Goal: Communication & Community: Answer question/provide support

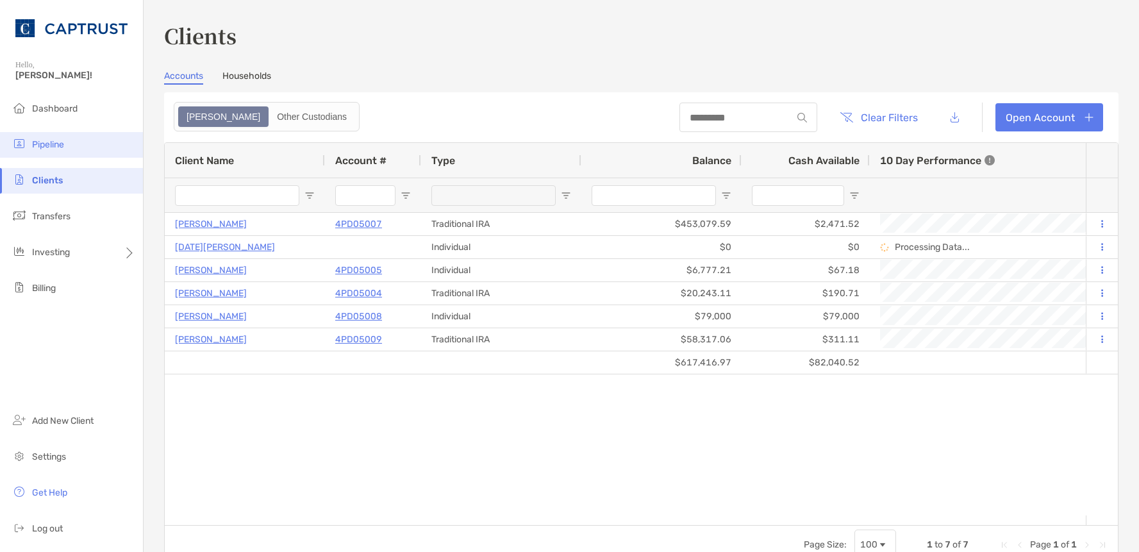
click at [72, 147] on li "Pipeline" at bounding box center [71, 145] width 143 height 26
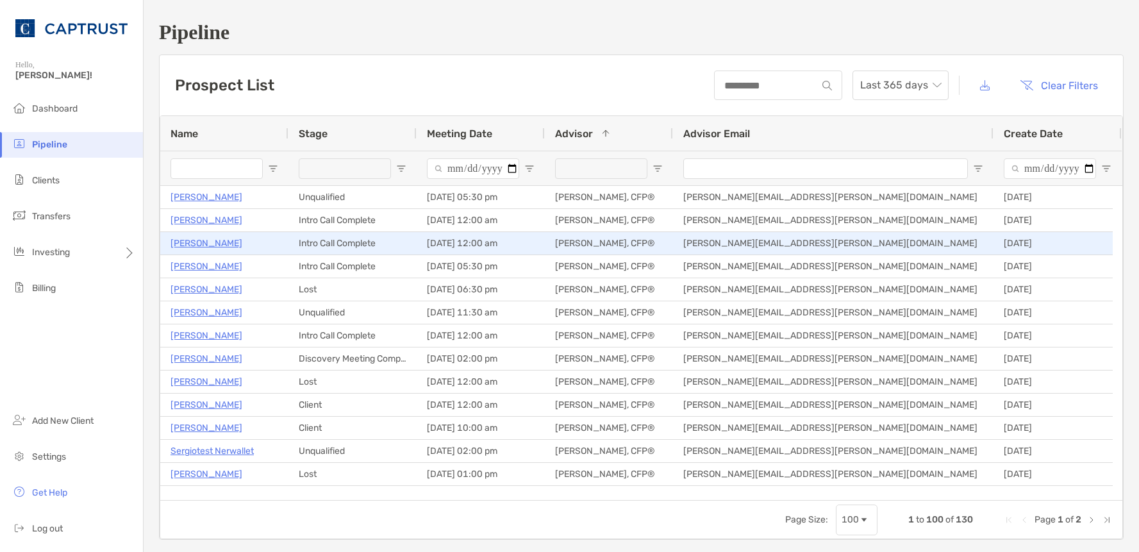
click at [201, 242] on p "[PERSON_NAME]" at bounding box center [206, 243] width 72 height 16
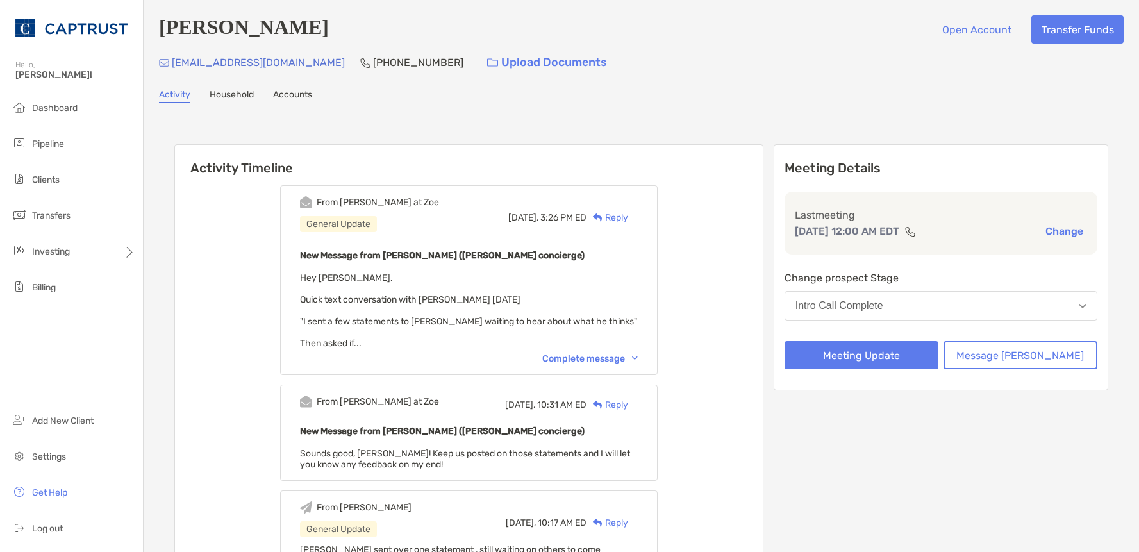
click at [628, 220] on div "Reply" at bounding box center [607, 217] width 42 height 13
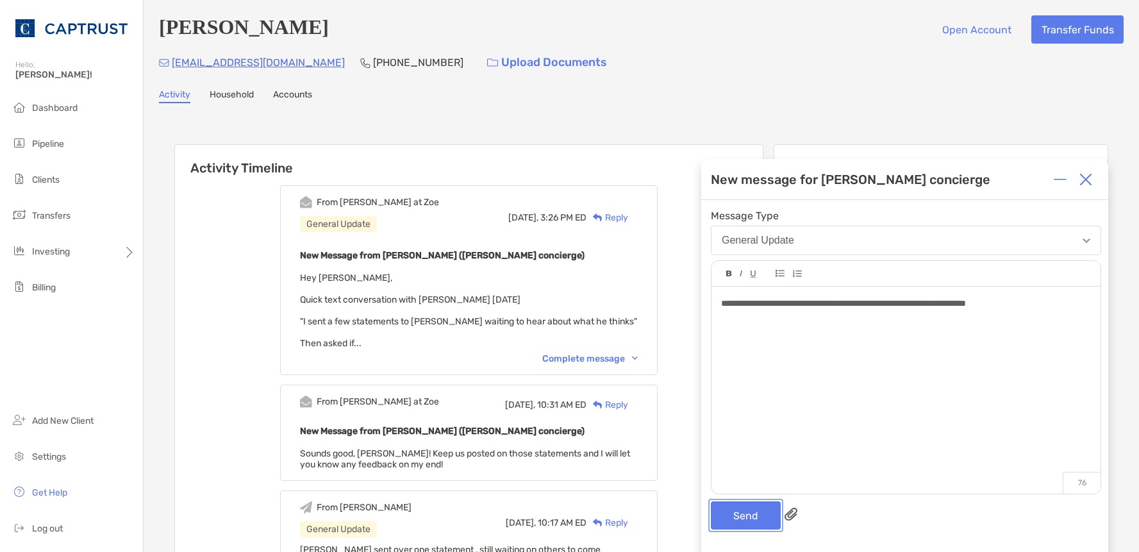
click at [741, 510] on button "Send" at bounding box center [746, 515] width 70 height 28
